Goal: Information Seeking & Learning: Learn about a topic

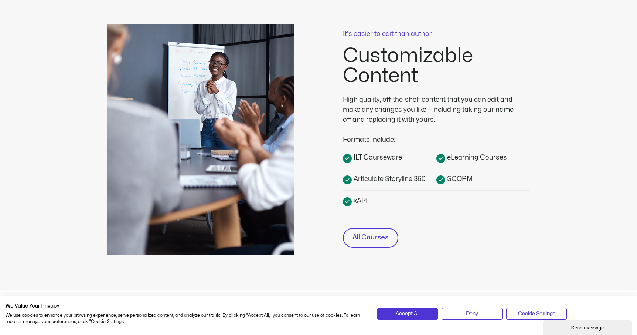
scroll to position [181, 0]
click at [392, 241] on link "All Courses" at bounding box center [370, 237] width 55 height 20
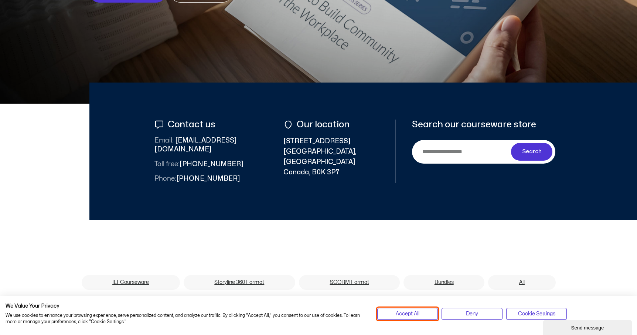
click at [430, 314] on button "Accept All" at bounding box center [408, 314] width 61 height 12
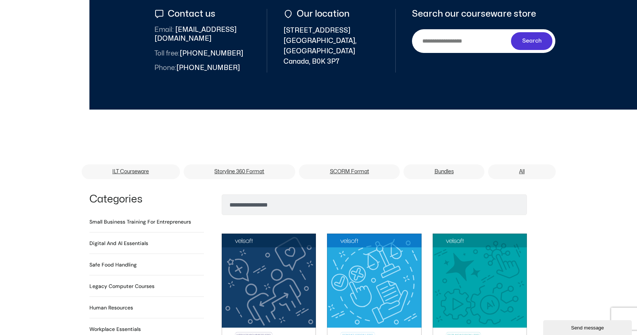
scroll to position [334, 0]
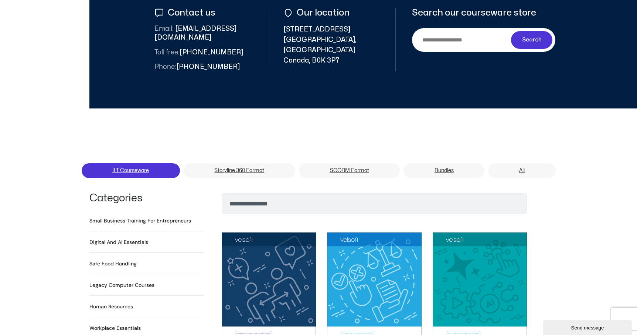
click at [140, 165] on link "ILT Courseware" at bounding box center [131, 170] width 98 height 15
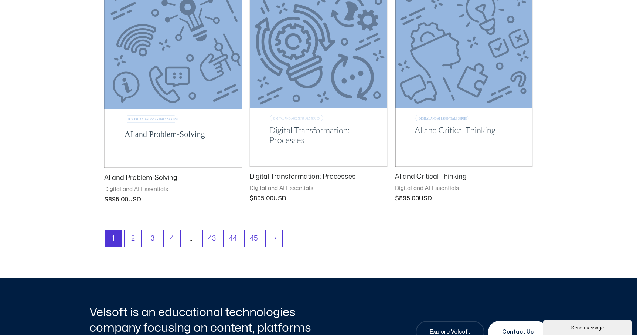
scroll to position [917, 0]
click at [138, 237] on link "2" at bounding box center [133, 237] width 17 height 17
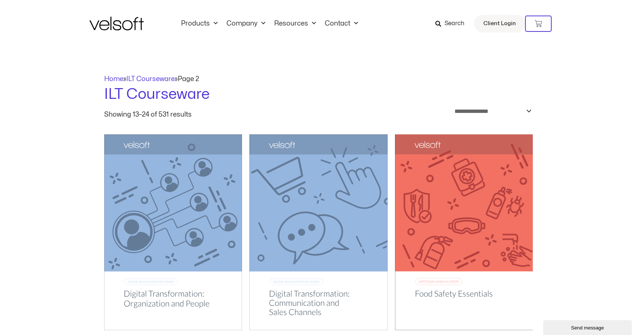
click at [442, 24] on icon at bounding box center [439, 24] width 6 height 6
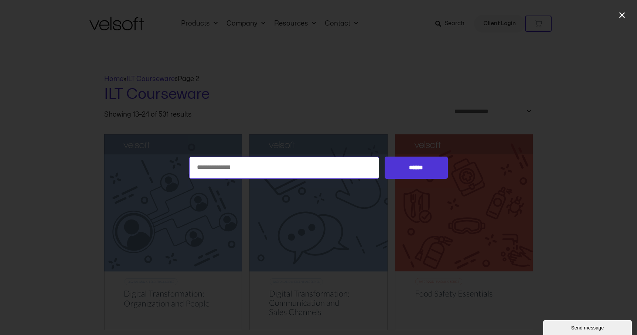
click at [283, 170] on input "Search for:" at bounding box center [284, 167] width 190 height 22
type input "*****"
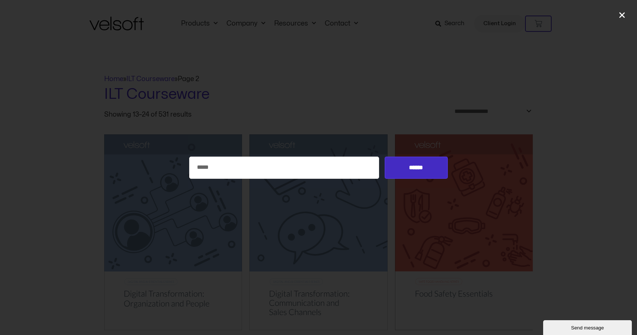
click at [426, 165] on input "******" at bounding box center [416, 167] width 63 height 22
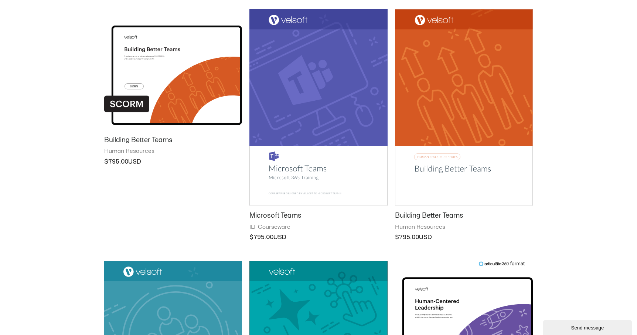
scroll to position [310, 0]
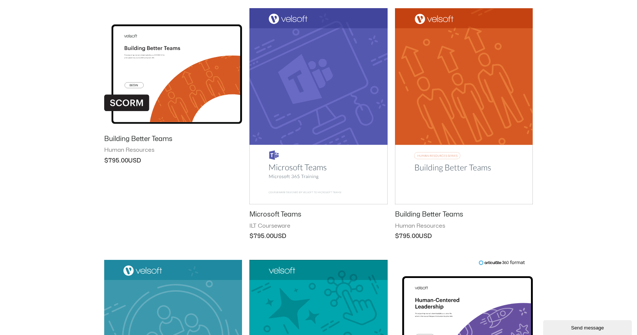
click at [419, 217] on h2 "Building Better Teams" at bounding box center [464, 214] width 138 height 9
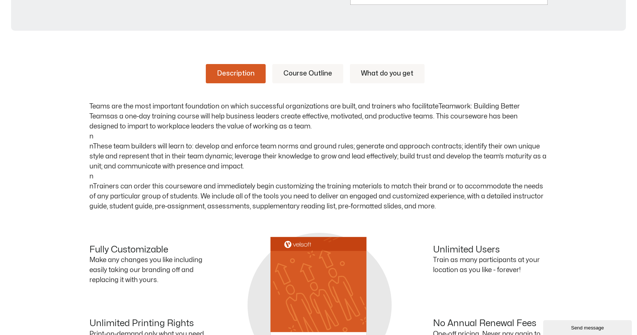
scroll to position [335, 0]
click at [310, 75] on link "Course Outline" at bounding box center [308, 74] width 71 height 19
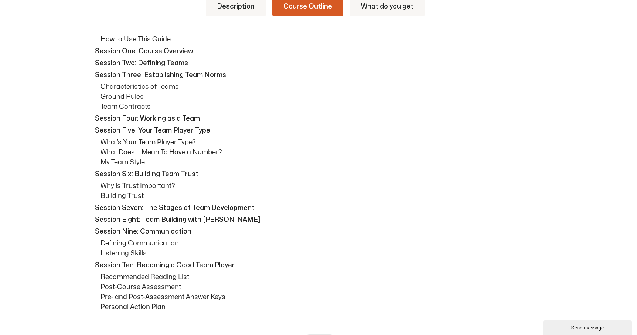
scroll to position [404, 0]
click at [94, 49] on div "How to Use This Guide Session One: Course Overview Session Two: Defining Teams …" at bounding box center [318, 172] width 459 height 277
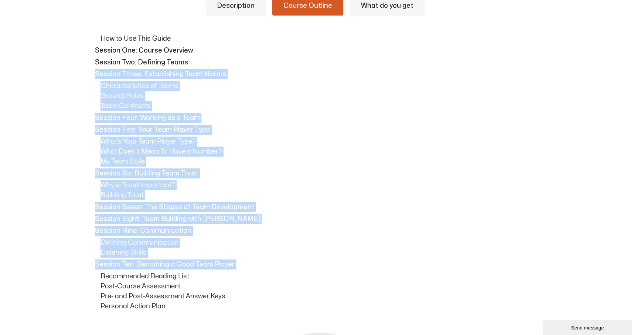
drag, startPoint x: 95, startPoint y: 74, endPoint x: 137, endPoint y: 271, distance: 200.8
click at [137, 271] on div "How to Use This Guide Session One: Course Overview Session Two: Defining Teams …" at bounding box center [318, 172] width 459 height 277
copy div "Session Three: Establishing Team Norms Characteristics of Teams Ground Rules Te…"
click at [242, 10] on link "Description" at bounding box center [236, 5] width 60 height 19
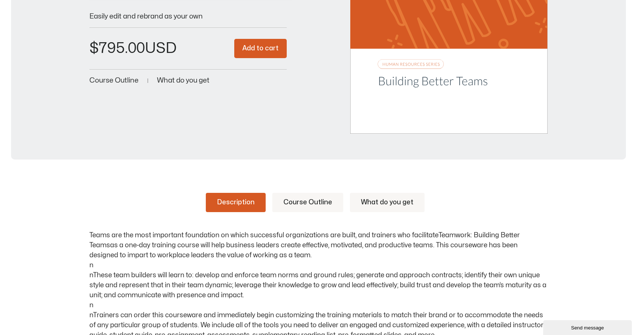
scroll to position [304, 0]
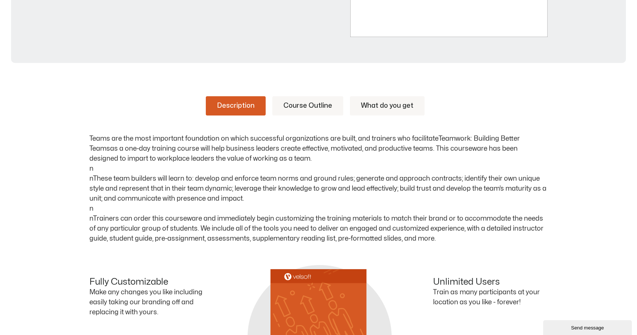
click at [311, 106] on link "Course Outline" at bounding box center [308, 105] width 71 height 19
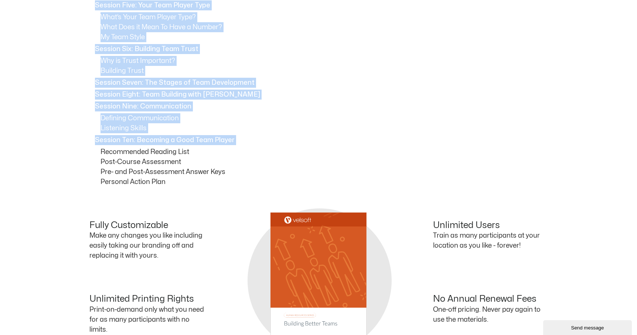
scroll to position [530, 0]
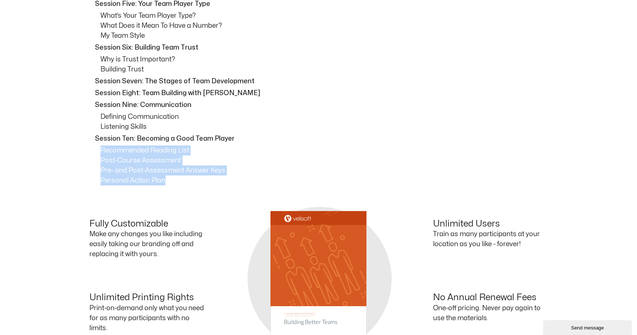
drag, startPoint x: 99, startPoint y: 148, endPoint x: 166, endPoint y: 179, distance: 73.4
click at [166, 179] on div "How to Use This Guide Session One: Course Overview Session Two: Defining Teams …" at bounding box center [318, 46] width 459 height 277
copy div "Recommended Reading List Post-Course Assessment Pre- and Post-Assessment Answer…"
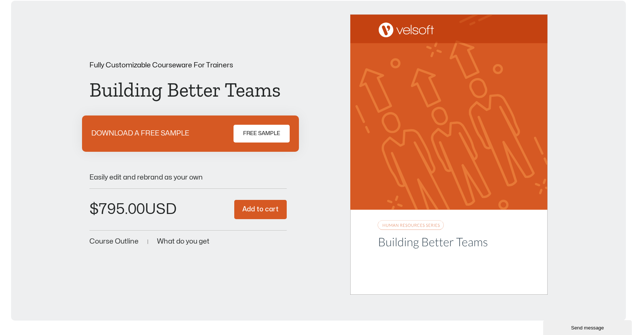
scroll to position [0, 0]
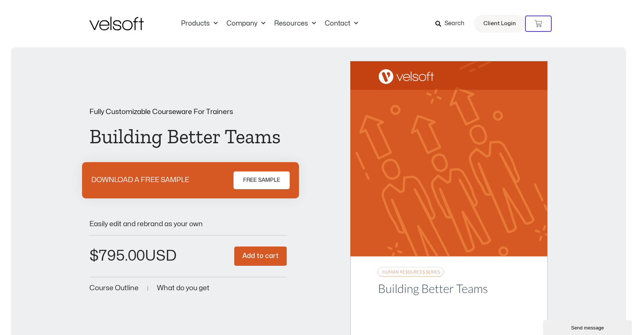
click at [448, 22] on span "Search" at bounding box center [455, 24] width 20 height 10
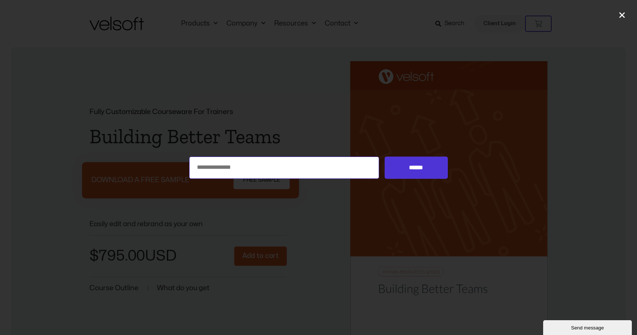
click at [242, 166] on input "Search for:" at bounding box center [284, 167] width 190 height 22
type input "**********"
click at [385, 156] on input "******" at bounding box center [416, 167] width 63 height 22
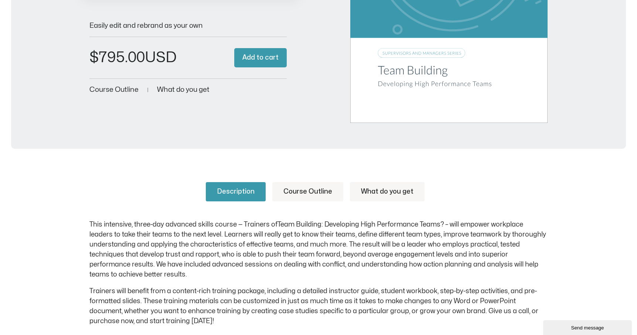
scroll to position [223, 0]
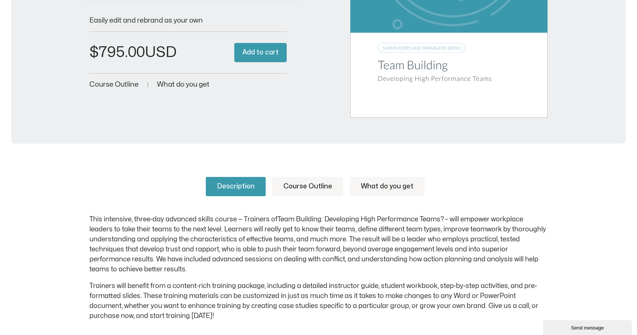
click at [295, 186] on link "Course Outline" at bounding box center [308, 186] width 71 height 19
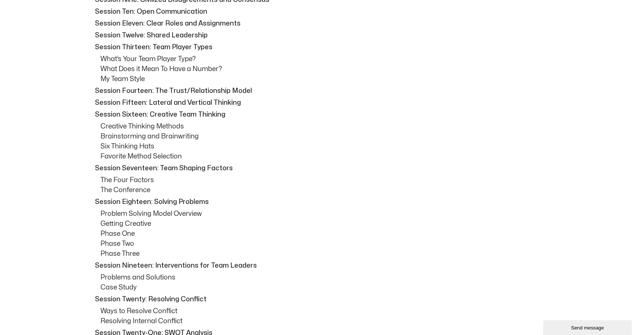
scroll to position [582, 0]
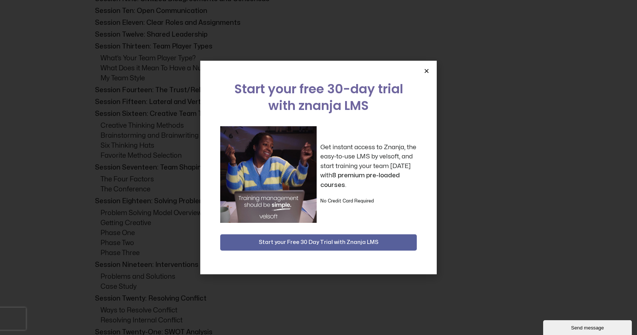
click at [424, 73] on icon "Close" at bounding box center [427, 71] width 6 height 6
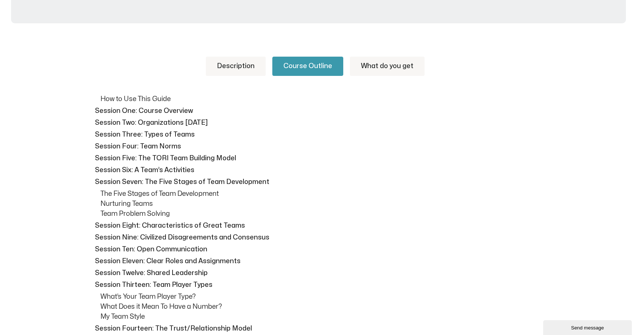
scroll to position [354, 0]
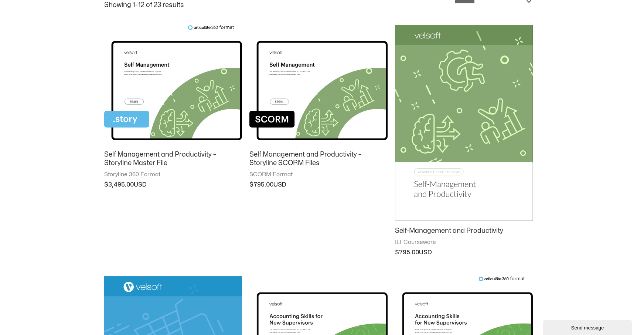
scroll to position [110, 0]
click at [419, 233] on h2 "Self-Management and Productivity" at bounding box center [464, 230] width 138 height 9
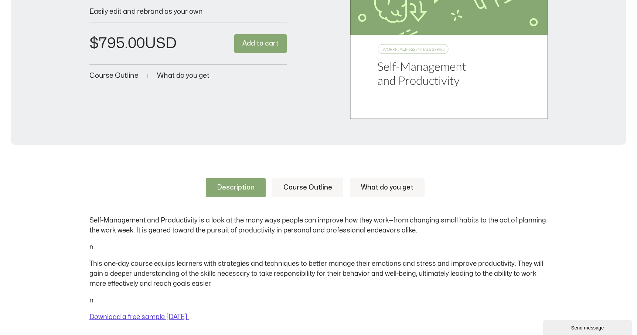
click at [299, 189] on link "Course Outline" at bounding box center [308, 187] width 71 height 19
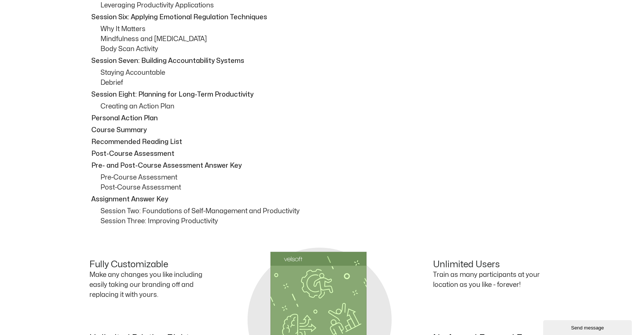
scroll to position [600, 0]
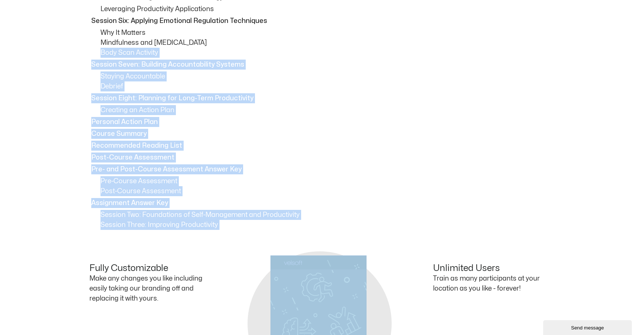
drag, startPoint x: 224, startPoint y: 232, endPoint x: 94, endPoint y: 55, distance: 219.8
click at [91, 55] on div "Description Course Outline What do you get Self-Management and Productivity is …" at bounding box center [318, 84] width 459 height 613
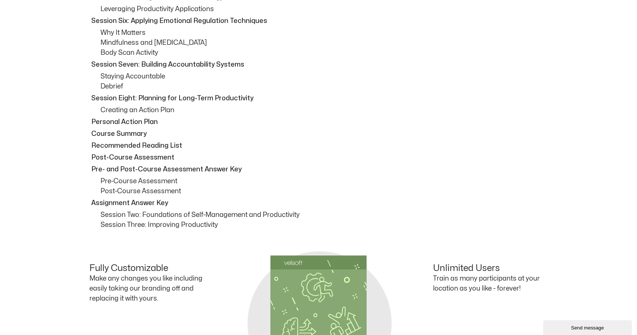
click at [108, 86] on p "Debrief" at bounding box center [324, 86] width 447 height 10
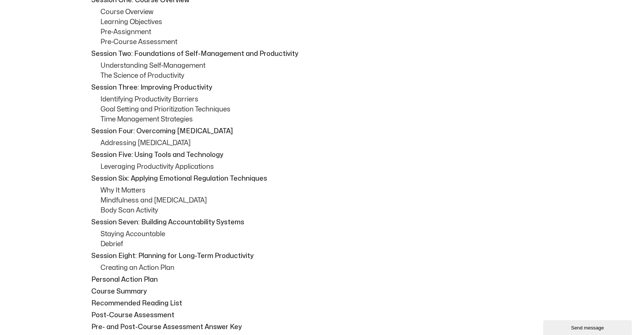
scroll to position [447, 0]
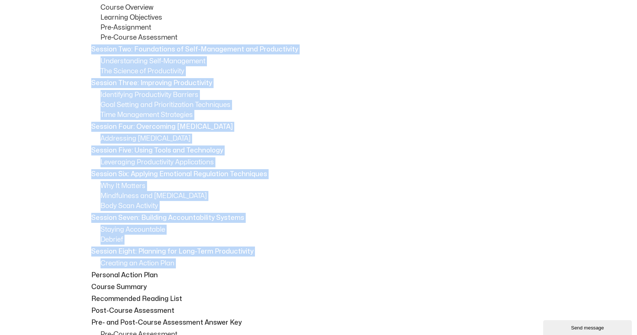
drag, startPoint x: 91, startPoint y: 47, endPoint x: 191, endPoint y: 269, distance: 243.4
click at [191, 269] on div "Session One: Course Overview Course Overview Learning Objectives Pre-Assignment…" at bounding box center [318, 187] width 459 height 392
copy div "Session Two: Foundations of Self-Management and Productivity Understanding Self…"
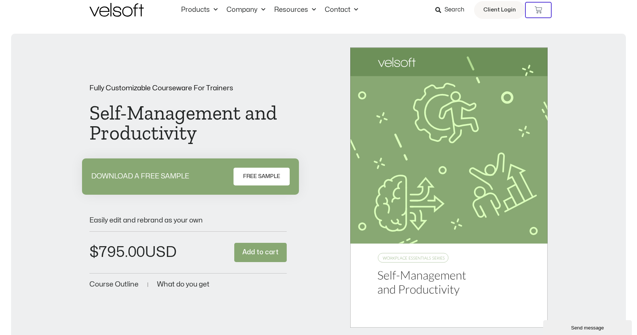
scroll to position [0, 0]
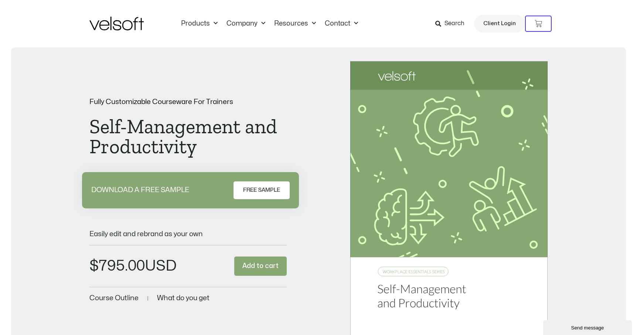
click at [456, 26] on span "Search" at bounding box center [455, 24] width 20 height 10
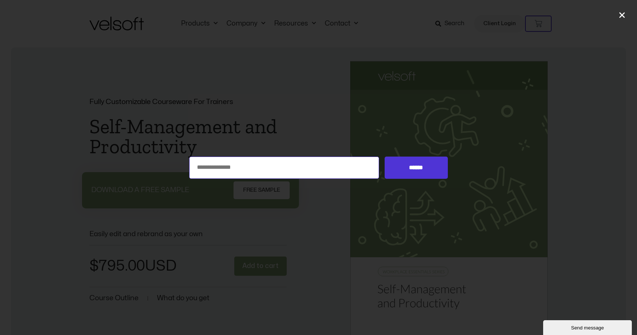
click at [298, 163] on input "Search for:" at bounding box center [284, 167] width 190 height 22
type input "**********"
click at [385, 156] on input "******" at bounding box center [416, 167] width 63 height 22
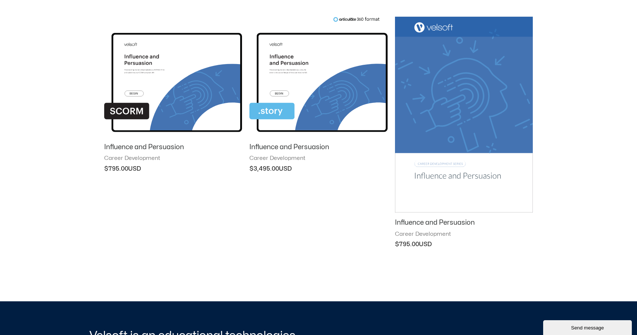
scroll to position [147, 0]
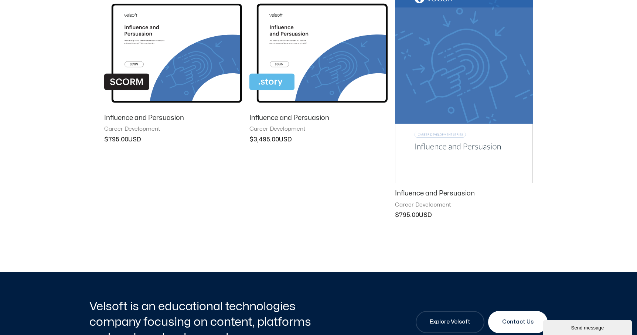
click at [420, 192] on h2 "Influence and Persuasion" at bounding box center [464, 193] width 138 height 9
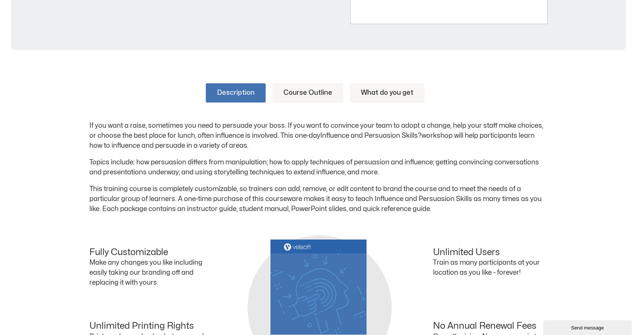
scroll to position [317, 0]
click at [303, 94] on link "Course Outline" at bounding box center [308, 92] width 71 height 19
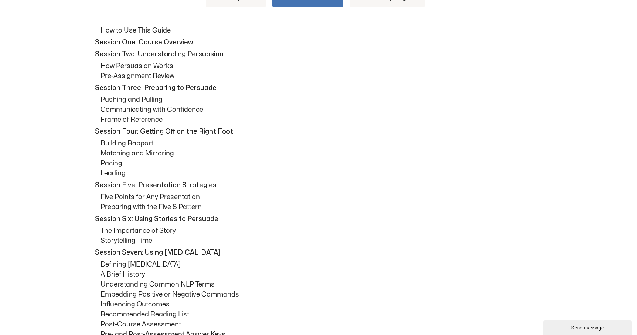
scroll to position [413, 0]
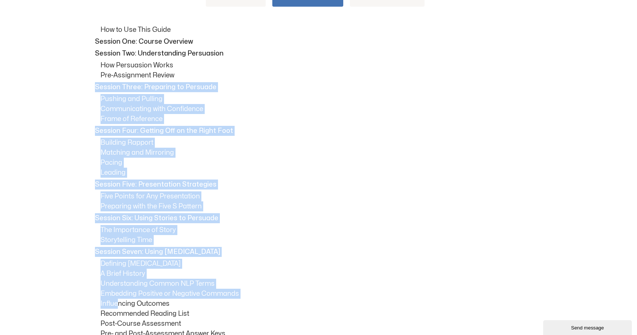
drag, startPoint x: 94, startPoint y: 84, endPoint x: 116, endPoint y: 303, distance: 220.1
click at [116, 303] on div "How to Use This Guide Session One: Course Overview Session Two: Understanding P…" at bounding box center [318, 187] width 459 height 324
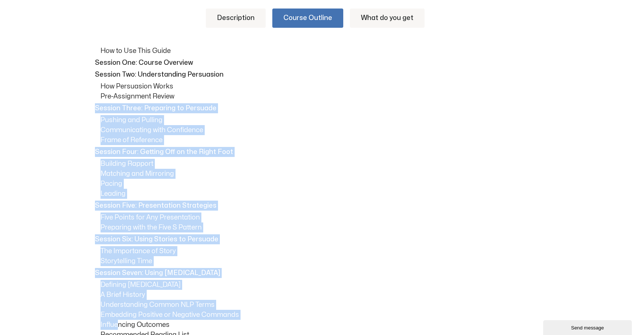
scroll to position [391, 0]
click at [392, 14] on link "What do you get" at bounding box center [387, 18] width 75 height 19
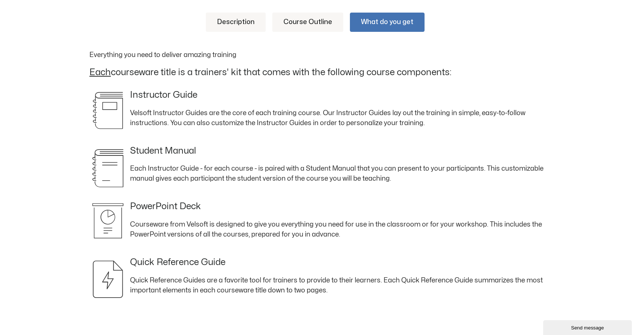
scroll to position [384, 0]
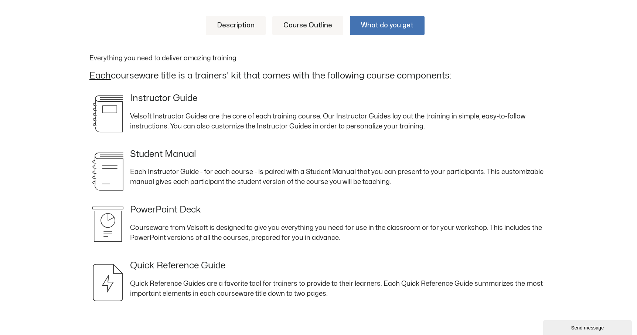
click at [243, 27] on link "Description" at bounding box center [236, 25] width 60 height 19
